Goal: Use online tool/utility: Utilize a website feature to perform a specific function

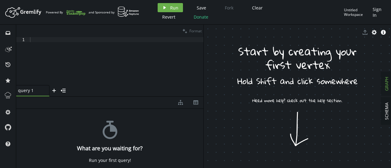
click at [104, 38] on div at bounding box center [116, 66] width 175 height 58
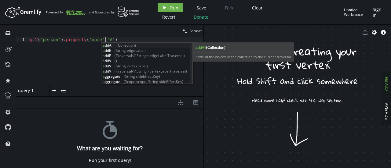
scroll to position [0, 75]
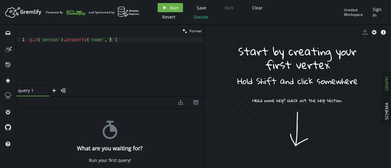
click at [118, 40] on div "g . V ( 'person' ) . property ( 'name' , 'A' )" at bounding box center [116, 66] width 175 height 58
click at [35, 41] on div "g . V ( 'person' ) . property ( 'name' , 'A' )" at bounding box center [116, 66] width 175 height 58
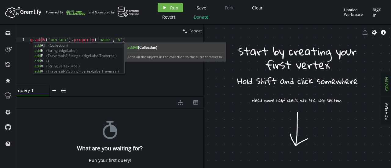
scroll to position [0, 12]
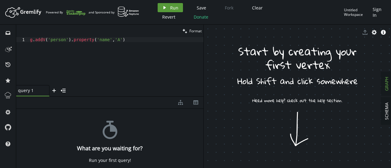
click at [164, 9] on icon "play" at bounding box center [164, 7] width 5 height 5
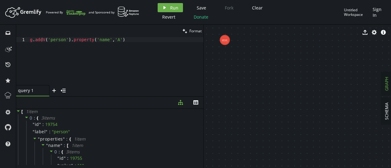
click at [223, 38] on div "export cog info-sign" at bounding box center [297, 32] width 187 height 15
drag, startPoint x: 227, startPoint y: 39, endPoint x: 233, endPoint y: 46, distance: 9.3
click at [233, 46] on div "export cog info-sign person (19754)" at bounding box center [297, 97] width 187 height 144
drag, startPoint x: 233, startPoint y: 46, endPoint x: 265, endPoint y: 80, distance: 46.5
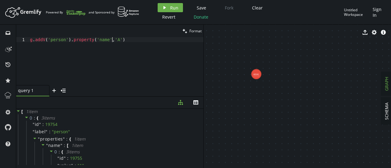
click at [112, 41] on div "g . addV ( 'person' ) . property ( 'name' , 'A' )" at bounding box center [116, 66] width 175 height 58
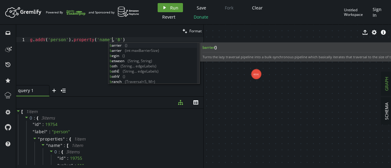
click at [175, 6] on span "Run" at bounding box center [174, 8] width 8 height 6
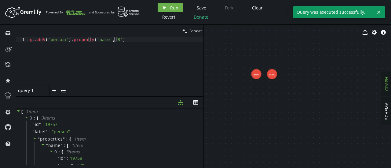
click at [114, 40] on div "g . addV ( 'person' ) . property ( 'name' , 'B' )" at bounding box center [116, 66] width 175 height 58
click at [113, 41] on div "g . addV ( 'person' ) . property ( 'name' , 'B' )" at bounding box center [116, 66] width 175 height 58
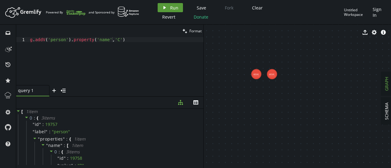
click at [177, 6] on span "Run" at bounding box center [174, 8] width 8 height 6
click at [113, 41] on div "g . addV ( 'person' ) . property ( 'name' , 'C' )" at bounding box center [116, 66] width 175 height 58
click at [168, 10] on button "play Run" at bounding box center [170, 7] width 25 height 9
click at [112, 41] on div "g . addV ( 'person' ) . property ( 'name' , 'D' )" at bounding box center [116, 66] width 175 height 58
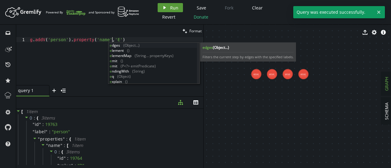
type textarea "g.addV('person').property('name','E')"
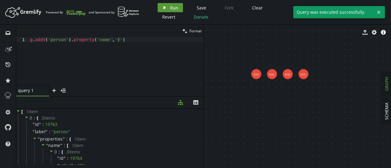
click at [177, 6] on span "Run" at bounding box center [174, 8] width 8 height 6
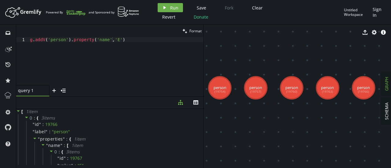
drag, startPoint x: 287, startPoint y: 87, endPoint x: 327, endPoint y: 153, distance: 77.1
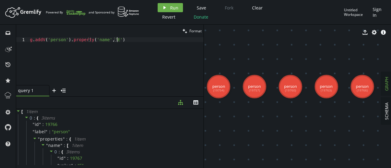
click at [133, 41] on div "g . addV ( 'person' ) . property ( 'name' , 'E' )" at bounding box center [116, 66] width 175 height 58
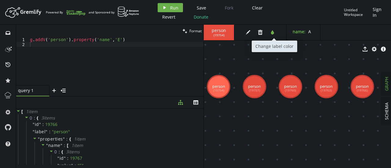
click at [274, 33] on icon "button" at bounding box center [272, 32] width 3 height 4
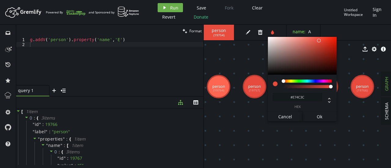
click at [276, 23] on header "Artboard Created with Sketch. Powered By and Sponsored by play Run Save Fork Cl…" at bounding box center [195, 12] width 391 height 25
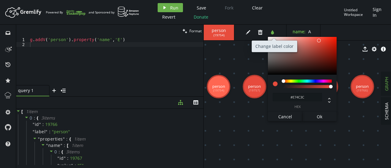
click at [274, 30] on icon "tint" at bounding box center [272, 32] width 5 height 5
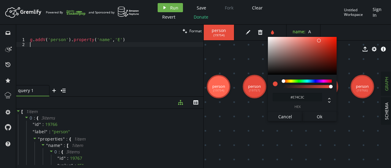
click at [174, 54] on div "g . addV ( 'person' ) . property ( 'name' , 'E' )" at bounding box center [116, 66] width 175 height 58
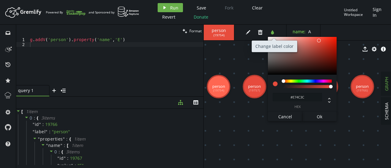
click at [274, 32] on icon "button" at bounding box center [272, 32] width 3 height 4
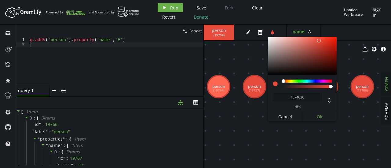
click at [319, 116] on span "Ok" at bounding box center [320, 117] width 6 height 6
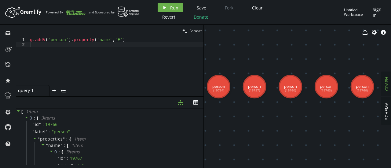
type textarea "g.addV('person').property('name','E')"
click at [130, 42] on div "g . addV ( 'person' ) . property ( 'name' , 'E' )" at bounding box center [116, 66] width 175 height 58
type textarea "g.V().has('name','A)"
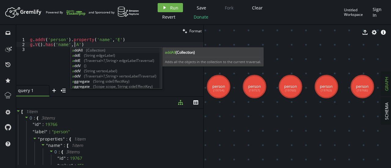
scroll to position [0, 45]
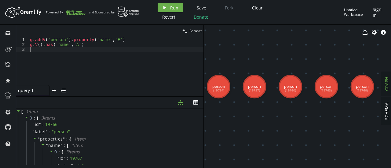
click at [53, 59] on div "g . addV ( 'person' ) . property ( 'name' , 'E' ) g . V ( ) . has ( 'name' , 'A…" at bounding box center [116, 66] width 175 height 58
click at [84, 43] on div "g . addV ( 'person' ) . property ( 'name' , 'E' ) g . V ( ) . has ( 'name' , 'A…" at bounding box center [116, 66] width 175 height 58
click at [168, 7] on button "play Run" at bounding box center [170, 7] width 25 height 9
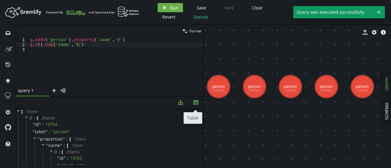
click at [201, 103] on button "th" at bounding box center [195, 103] width 15 height 12
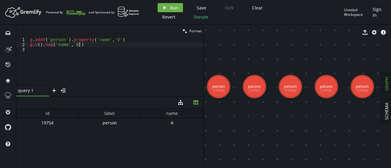
click at [86, 44] on div "g . addV ( 'person' ) . property ( 'name' , 'E' ) g . V ( ) . has ( 'name' , 'A…" at bounding box center [116, 66] width 175 height 58
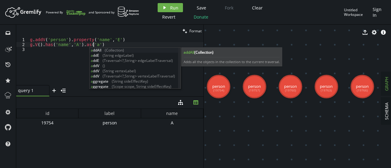
scroll to position [0, 63]
type textarea "g.V().has('name','A').as('a')"
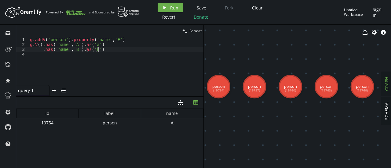
click at [105, 48] on div "g . addV ( 'person' ) . property ( 'name' , 'E' ) g . V ( ) . has ( 'name' , 'A…" at bounding box center [116, 66] width 175 height 58
type textarea ".has('name','B').as('b')"
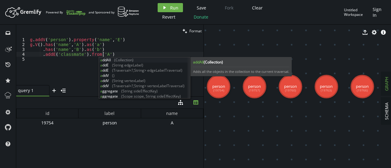
scroll to position [0, 73]
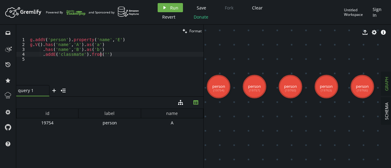
type textarea ".addE('classmate').from('a')"
type textarea ".addE('classmate').from('a').to('b"
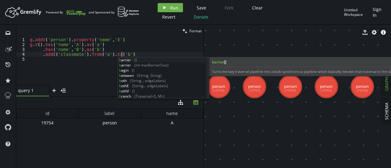
scroll to position [0, 91]
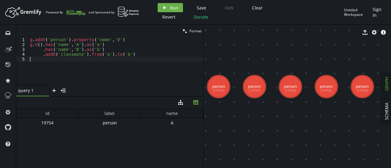
click at [95, 70] on div "g . addV ( 'person' ) . property ( 'name' , 'E' ) g . V ( ) . has ( 'name' , 'A…" at bounding box center [116, 66] width 175 height 58
click at [177, 8] on span "Run" at bounding box center [174, 8] width 8 height 6
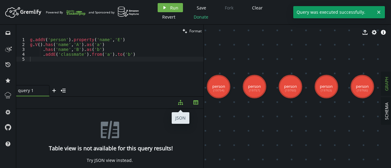
click at [180, 101] on icon "button" at bounding box center [180, 102] width 5 height 5
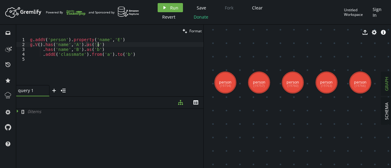
click at [105, 45] on div "g . addV ( 'person' ) . property ( 'name' , 'E' ) g . V ( ) . has ( 'name' , 'A…" at bounding box center [116, 66] width 175 height 58
click at [103, 51] on div "g . addV ( 'person' ) . property ( 'name' , 'E' ) g . V ( ) . has ( 'name' , 'A…" at bounding box center [116, 66] width 175 height 58
click at [110, 42] on div "g . addV ( 'person' ) . property ( 'name' , 'E' ) g . V ( ) . has ( 'name' , 'A…" at bounding box center [116, 66] width 175 height 58
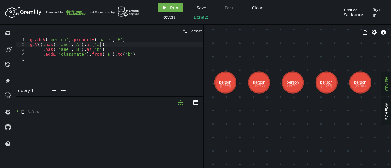
type textarea "g.V().has('name','A').as('a')"
click at [86, 70] on div "g . addV ( 'person' ) . property ( 'name' , 'E' ) g . V ( ) . has ( 'name' , 'A…" at bounding box center [116, 66] width 175 height 58
click at [119, 42] on div "g . addV ( 'person' ) . property ( 'name' , 'E' ) g . V ( ) . has ( 'name' , 'A…" at bounding box center [116, 66] width 175 height 58
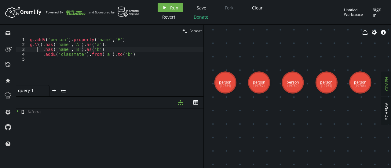
click at [38, 52] on div "g . addV ( 'person' ) . property ( 'name' , 'E' ) g . V ( ) . has ( 'name' , 'A…" at bounding box center [116, 66] width 175 height 58
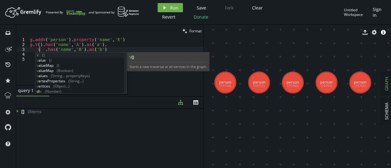
scroll to position [0, 12]
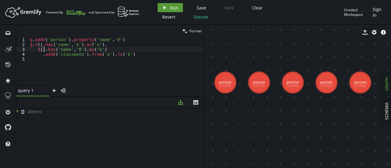
type textarea "V().has('name','B').as('b')"
click at [174, 8] on span "Run" at bounding box center [174, 8] width 8 height 6
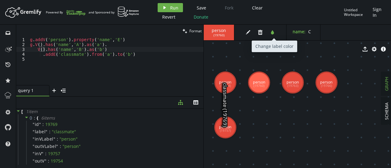
click at [274, 31] on icon "tint" at bounding box center [272, 32] width 5 height 5
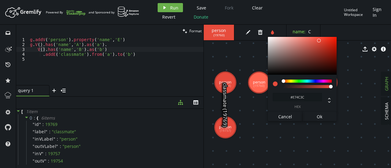
click at [293, 79] on div "#E74C3C hex" at bounding box center [302, 93] width 69 height 37
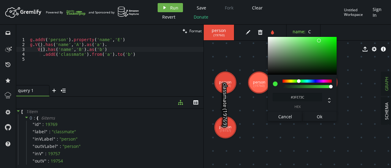
click at [299, 80] on div at bounding box center [307, 81] width 49 height 3
type input "#1BDE18"
click at [330, 42] on div at bounding box center [302, 56] width 69 height 38
click at [319, 117] on span "Ok" at bounding box center [320, 117] width 6 height 6
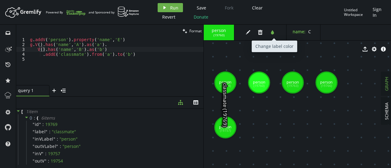
click at [273, 33] on icon "button" at bounding box center [272, 32] width 3 height 4
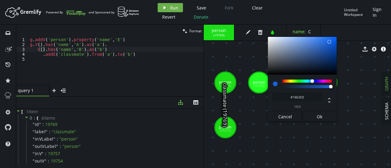
click at [312, 82] on div at bounding box center [307, 81] width 49 height 3
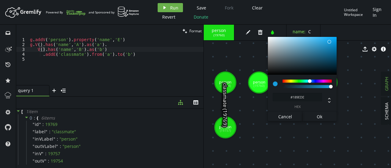
click at [310, 81] on div at bounding box center [307, 81] width 49 height 3
click at [315, 51] on div at bounding box center [302, 56] width 69 height 38
type input "#3AA7DA"
click at [319, 42] on div at bounding box center [302, 56] width 69 height 38
click at [318, 116] on span "Ok" at bounding box center [320, 117] width 6 height 6
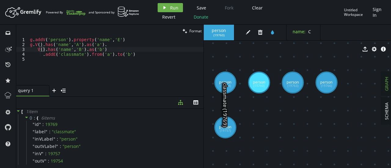
click at [217, 33] on span "( 19763 )" at bounding box center [219, 35] width 11 height 4
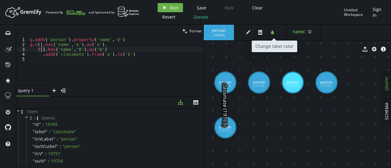
click at [271, 30] on icon "tint" at bounding box center [272, 32] width 5 height 5
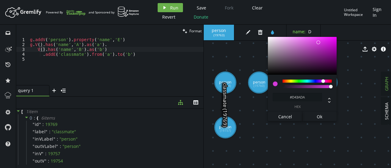
click at [323, 82] on div at bounding box center [307, 81] width 49 height 3
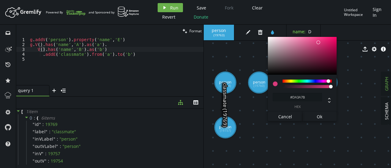
click at [329, 82] on div at bounding box center [307, 81] width 49 height 3
type input "#F71571"
click at [331, 38] on div at bounding box center [302, 56] width 69 height 38
click at [325, 116] on button "Ok" at bounding box center [320, 116] width 35 height 9
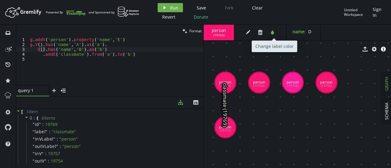
click at [269, 34] on button "tint" at bounding box center [272, 32] width 9 height 9
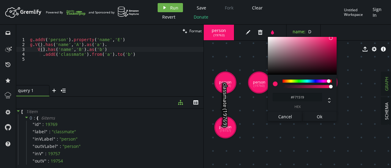
drag, startPoint x: 329, startPoint y: 79, endPoint x: 335, endPoint y: 80, distance: 5.9
click at [333, 80] on div at bounding box center [331, 82] width 4 height 4
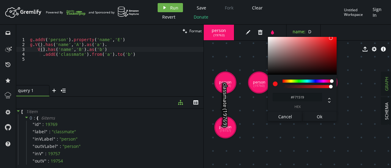
type input "#D00D10"
click at [333, 44] on div at bounding box center [302, 56] width 69 height 38
click at [326, 121] on button "Ok" at bounding box center [320, 116] width 35 height 9
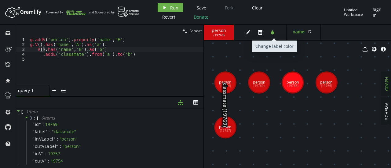
click at [273, 31] on icon "tint" at bounding box center [272, 32] width 5 height 5
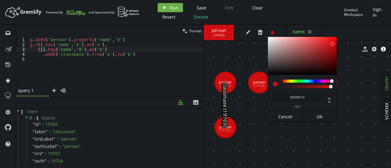
click at [284, 79] on div "#D00D10 hex" at bounding box center [302, 93] width 69 height 37
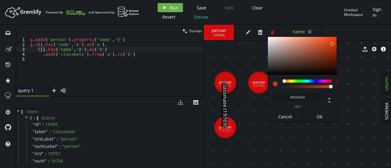
click at [285, 81] on div at bounding box center [307, 81] width 49 height 3
type input "#E04C20"
click at [327, 42] on div at bounding box center [302, 56] width 69 height 38
click at [322, 117] on span "Ok" at bounding box center [320, 117] width 6 height 6
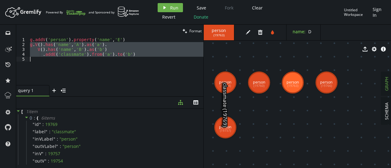
drag, startPoint x: 29, startPoint y: 46, endPoint x: 153, endPoint y: 58, distance: 124.4
click at [153, 58] on div "g . addV ( 'person' ) . property ( 'name' , 'E' ) g . V ( ) . has ( 'name' , 'A…" at bounding box center [116, 66] width 175 height 58
type textarea ".addE('classmate').from('a').to('b')"
click at [153, 58] on div "g . addV ( 'person' ) . property ( 'name' , 'E' ) g . V ( ) . has ( 'name' , 'A…" at bounding box center [116, 61] width 175 height 48
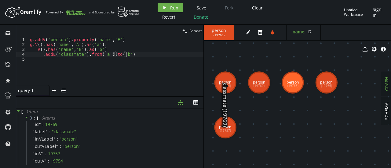
click at [148, 57] on div "g . addV ( 'person' ) . property ( 'name' , 'E' ) g . V ( ) . has ( 'name' , 'A…" at bounding box center [116, 66] width 175 height 58
type textarea ".addE('classmate').from('a').to('b')"
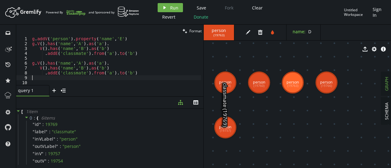
scroll to position [1, 0]
click at [77, 63] on div "g . addV ( 'person' ) . property ( 'name' , 'E' ) g . V ( ) . has ( 'name' , 'A…" at bounding box center [116, 65] width 170 height 58
click at [97, 64] on div "g . addV ( 'person' ) . property ( 'name' , 'E' ) g . V ( ) . has ( 'name' , 'A…" at bounding box center [116, 65] width 170 height 58
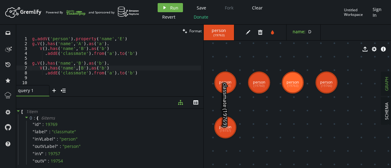
click at [78, 70] on div "g . addV ( 'person' ) . property ( 'name' , 'E' ) g . V ( ) . has ( 'name' , 'A…" at bounding box center [116, 65] width 170 height 58
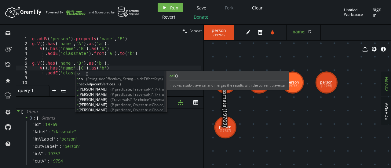
scroll to position [0, 47]
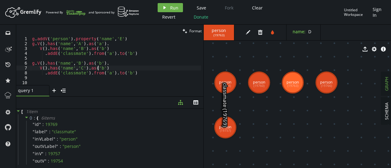
click at [99, 68] on div "g . addV ( 'person' ) . property ( 'name' , 'E' ) g . V ( ) . has ( 'name' , 'A…" at bounding box center [116, 65] width 170 height 58
type textarea "V().has('name','C').as('c')"
click at [65, 81] on div "g . addV ( 'person' ) . property ( 'name' , 'E' ) g . V ( ) . has ( 'name' , 'A…" at bounding box center [116, 65] width 170 height 58
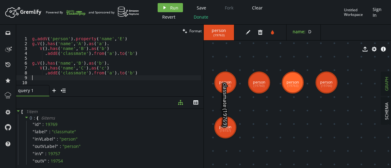
click at [106, 76] on div "g . addV ( 'person' ) . property ( 'name' , 'E' ) g . V ( ) . has ( 'name' , 'A…" at bounding box center [116, 65] width 170 height 58
click at [105, 74] on div "g . addV ( 'person' ) . property ( 'name' , 'E' ) g . V ( ) . has ( 'name' , 'A…" at bounding box center [116, 65] width 170 height 58
click at [124, 75] on div "g . addV ( 'person' ) . property ( 'name' , 'E' ) g . V ( ) . has ( 'name' , 'A…" at bounding box center [116, 65] width 170 height 58
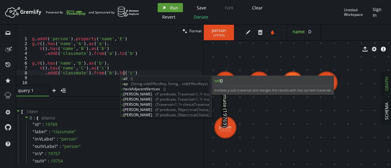
type textarea ".addE('classmate').from('b').to('c')"
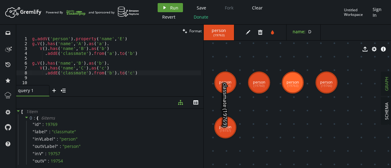
click at [180, 5] on button "play Run" at bounding box center [170, 7] width 25 height 9
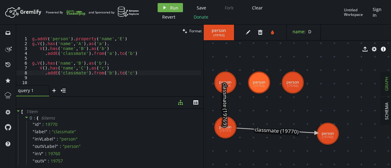
drag, startPoint x: 229, startPoint y: 165, endPoint x: 328, endPoint y: 134, distance: 103.2
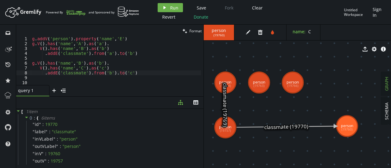
drag, startPoint x: 325, startPoint y: 132, endPoint x: 349, endPoint y: 127, distance: 24.3
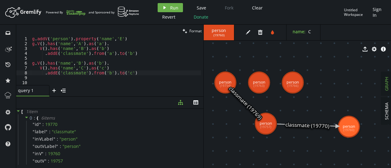
drag, startPoint x: 230, startPoint y: 129, endPoint x: 264, endPoint y: 125, distance: 34.4
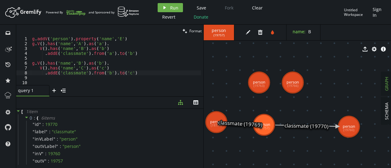
drag, startPoint x: 221, startPoint y: 86, endPoint x: 216, endPoint y: 122, distance: 36.7
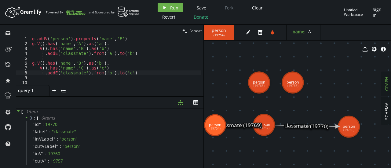
drag, startPoint x: 216, startPoint y: 122, endPoint x: 215, endPoint y: 125, distance: 3.5
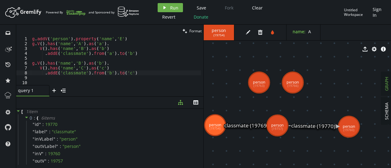
drag, startPoint x: 266, startPoint y: 126, endPoint x: 278, endPoint y: 126, distance: 11.6
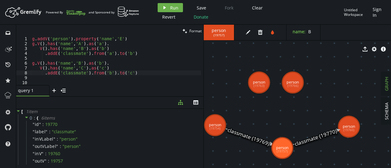
drag, startPoint x: 279, startPoint y: 128, endPoint x: 282, endPoint y: 148, distance: 19.8
